Goal: Navigation & Orientation: Locate item on page

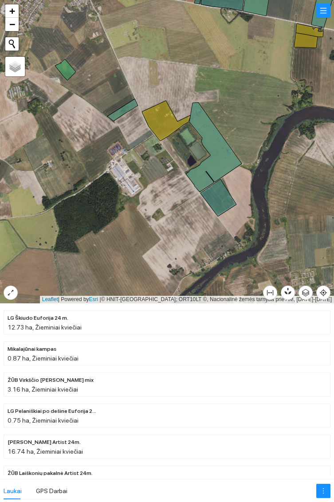
click at [224, 199] on icon at bounding box center [219, 197] width 36 height 37
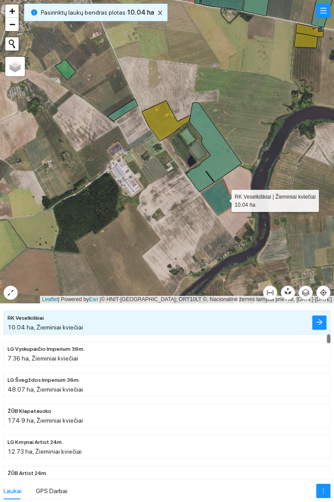
click at [216, 157] on icon at bounding box center [214, 147] width 56 height 90
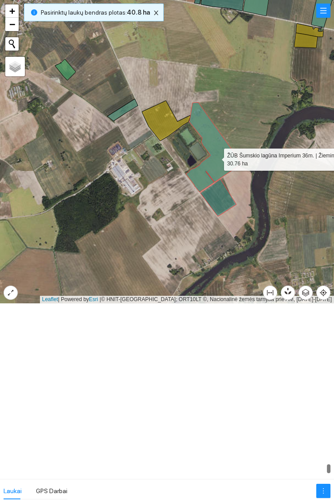
scroll to position [9074, 0]
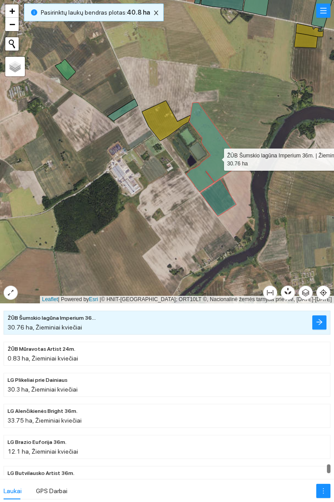
click at [126, 112] on icon at bounding box center [122, 110] width 31 height 22
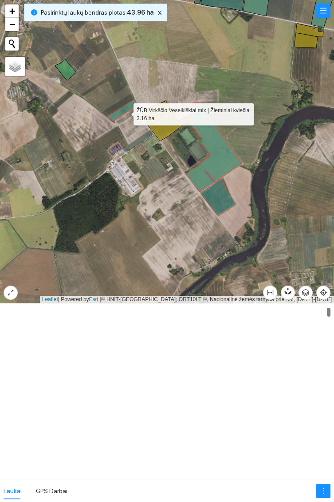
scroll to position [62, 0]
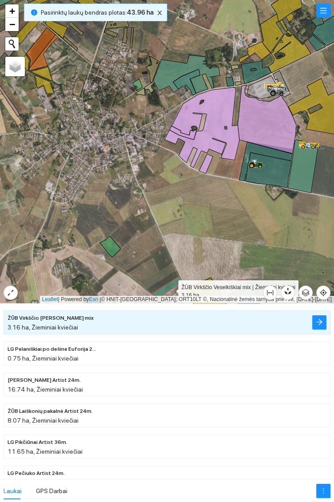
click at [302, 171] on icon at bounding box center [303, 166] width 31 height 53
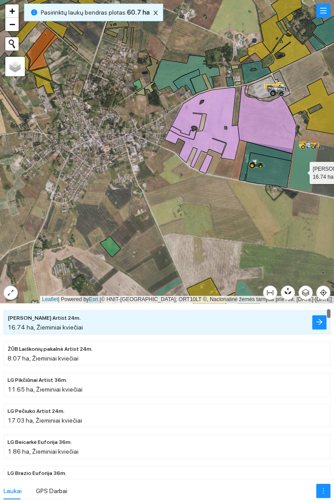
click at [275, 173] on icon at bounding box center [269, 170] width 46 height 35
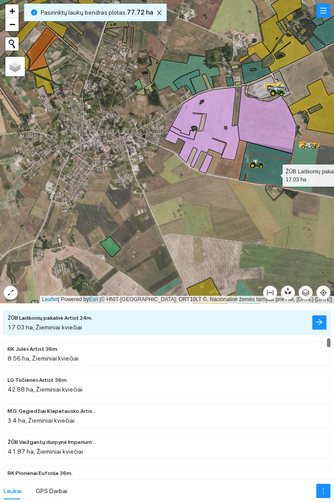
click at [272, 151] on icon at bounding box center [265, 161] width 53 height 39
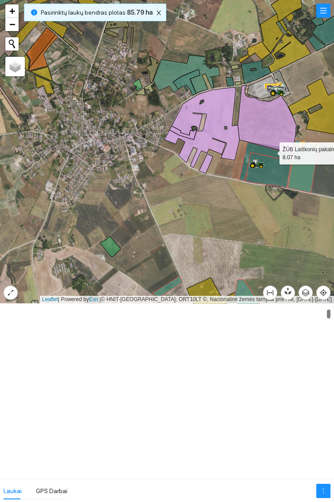
scroll to position [155, 0]
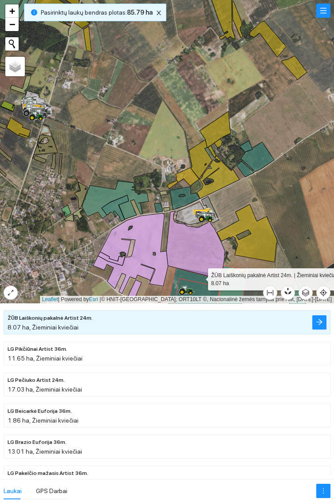
click at [260, 159] on icon at bounding box center [257, 157] width 33 height 30
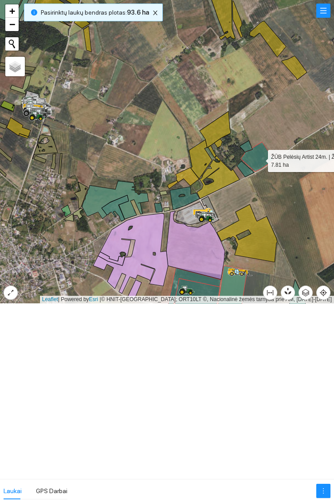
scroll to position [2139, 0]
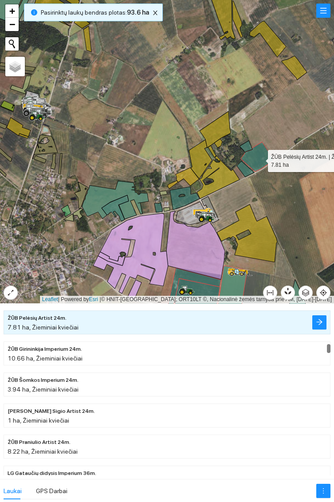
click at [243, 143] on div at bounding box center [167, 151] width 334 height 303
click at [248, 148] on icon at bounding box center [246, 147] width 12 height 12
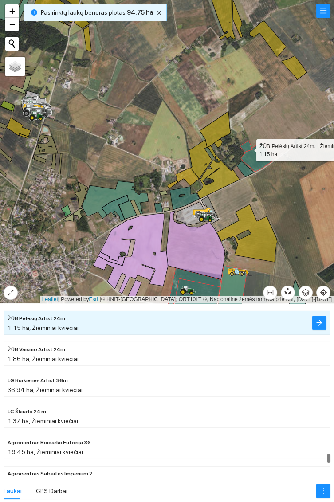
click at [241, 171] on icon at bounding box center [245, 169] width 17 height 16
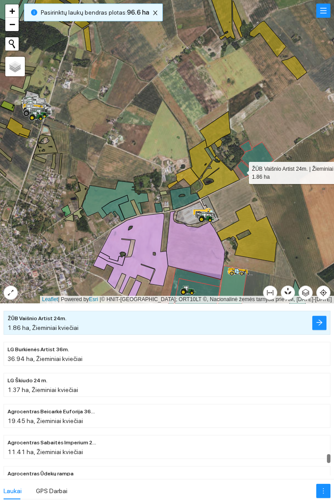
click at [185, 204] on icon at bounding box center [185, 198] width 30 height 23
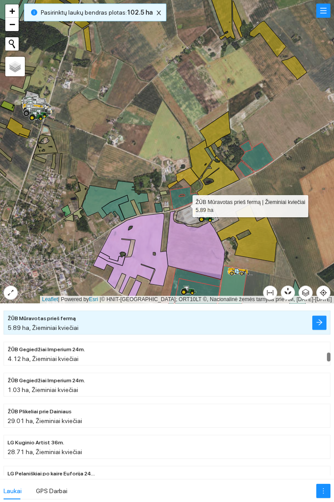
click at [98, 195] on icon at bounding box center [115, 200] width 67 height 38
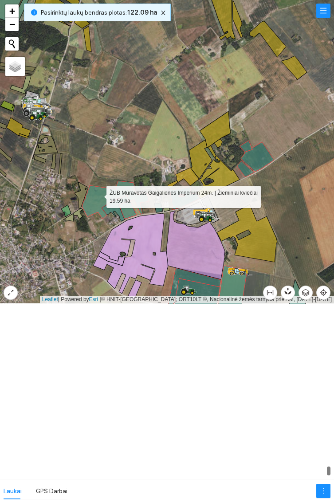
scroll to position [9188, 0]
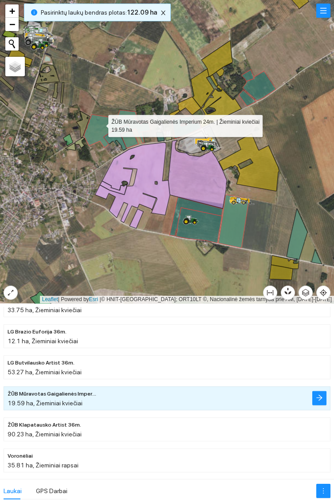
click at [53, 191] on div at bounding box center [167, 151] width 334 height 303
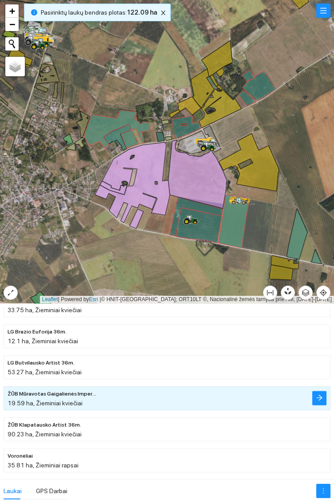
click at [113, 138] on icon at bounding box center [116, 137] width 27 height 26
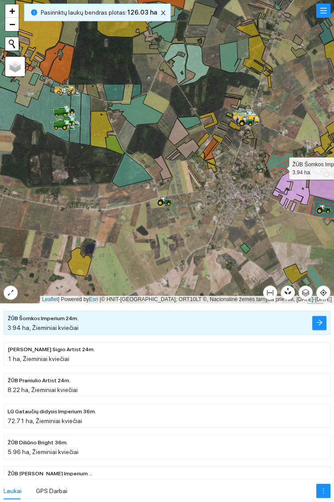
click at [138, 110] on icon at bounding box center [135, 110] width 56 height 33
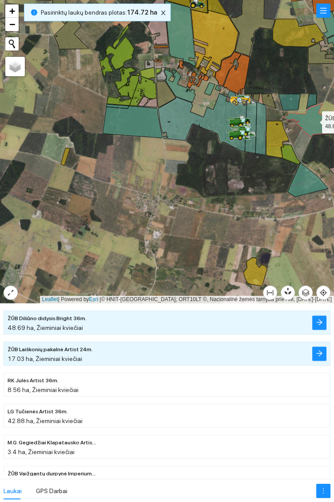
click at [137, 115] on icon at bounding box center [132, 122] width 59 height 32
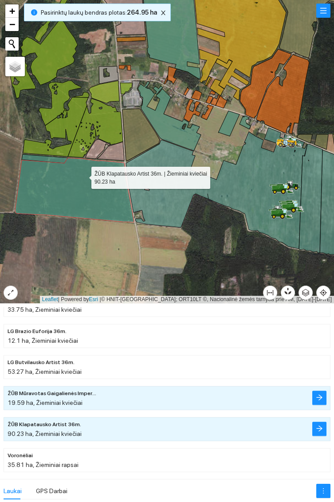
click at [165, 205] on icon at bounding box center [216, 188] width 181 height 121
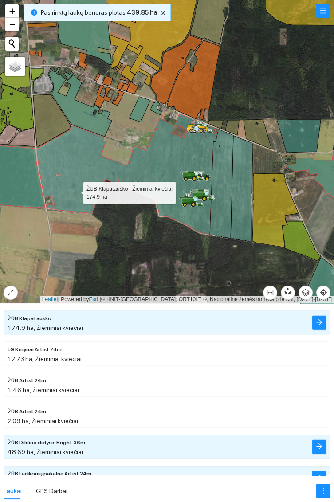
click at [231, 213] on icon at bounding box center [222, 184] width 24 height 109
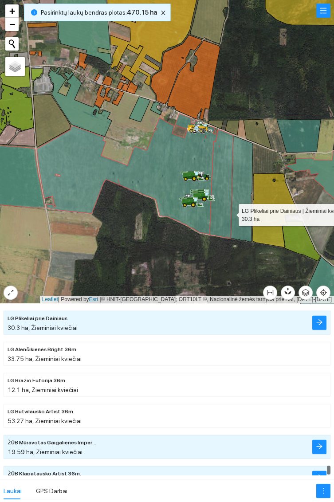
click at [244, 182] on icon at bounding box center [242, 189] width 22 height 106
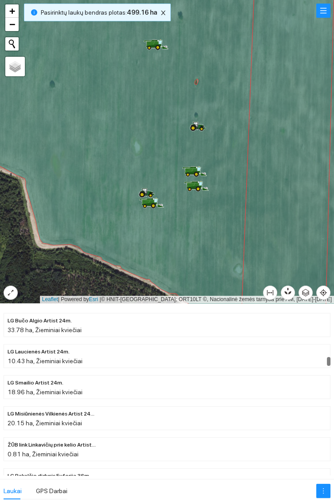
scroll to position [2882, 0]
